Goal: Consume media (video, audio)

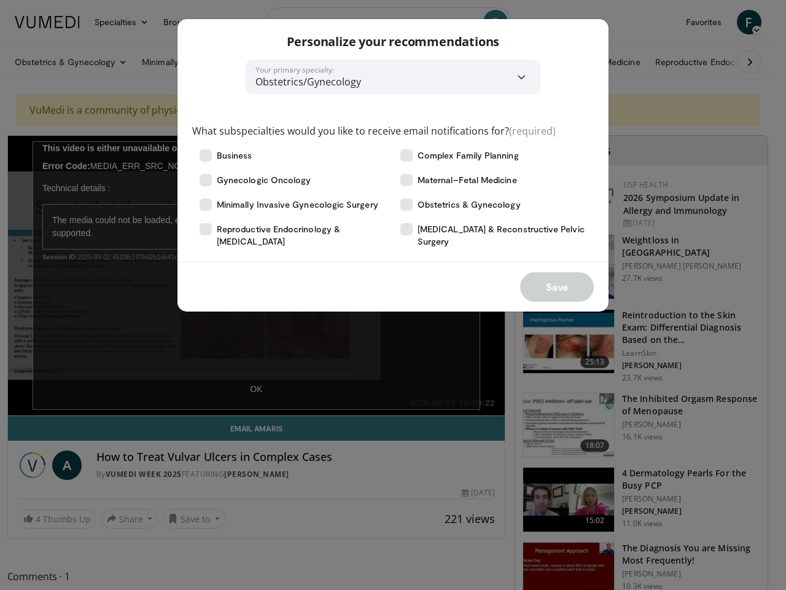
click at [393, 295] on div "Save" at bounding box center [393, 287] width 431 height 50
click at [393, 165] on div "Complex Family Planning" at bounding box center [493, 155] width 201 height 25
